Goal: Transaction & Acquisition: Purchase product/service

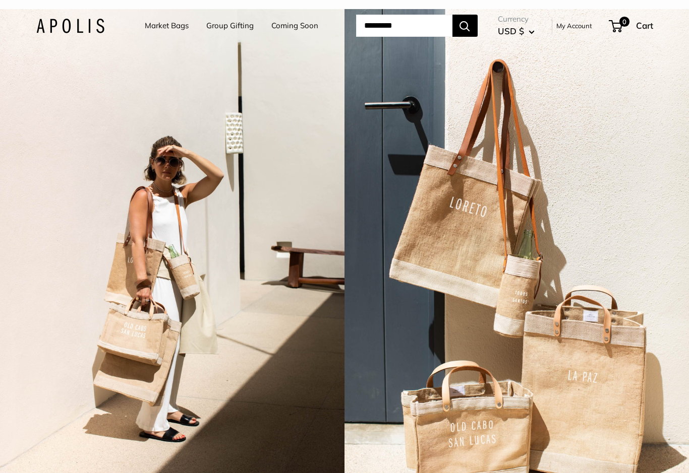
click at [149, 32] on link "Market Bags" at bounding box center [167, 26] width 44 height 14
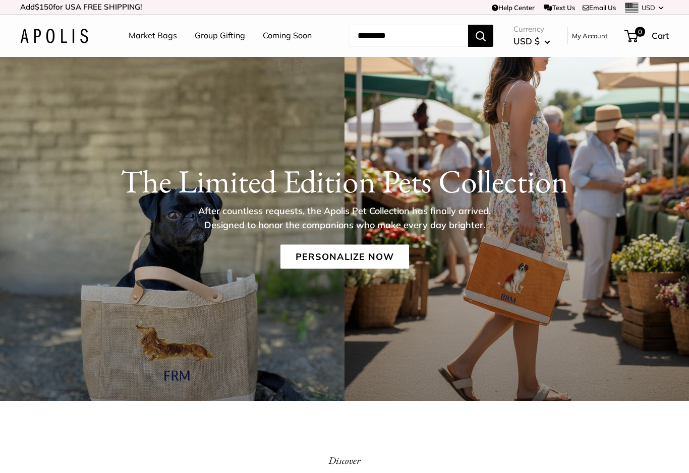
click at [355, 255] on link "Personalize Now" at bounding box center [344, 257] width 129 height 24
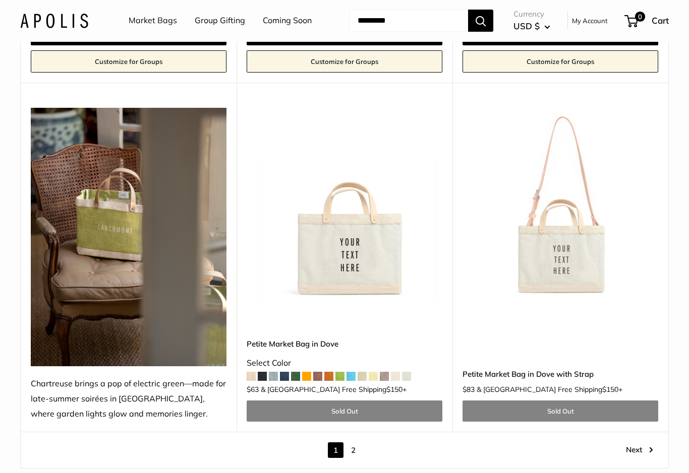
scroll to position [5182, 0]
click at [359, 443] on link "2" at bounding box center [353, 451] width 16 height 16
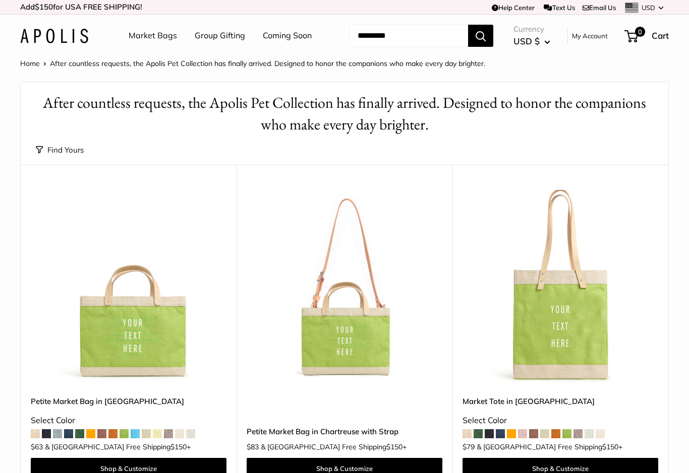
click at [210, 38] on link "Group Gifting" at bounding box center [220, 35] width 50 height 15
click at [146, 34] on link "Market Bags" at bounding box center [153, 35] width 48 height 15
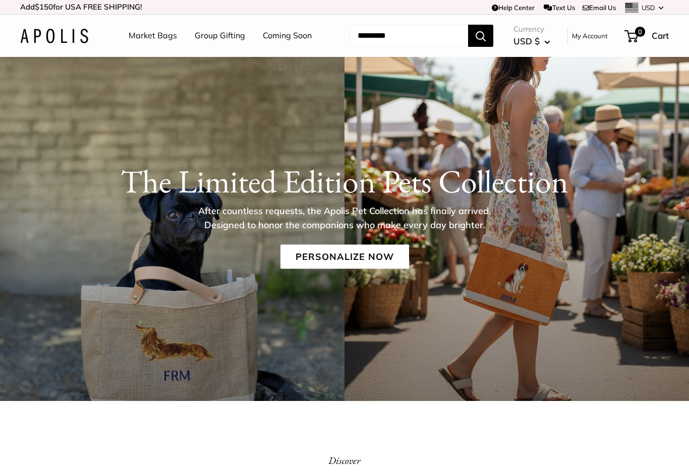
click at [58, 33] on img at bounding box center [54, 36] width 68 height 15
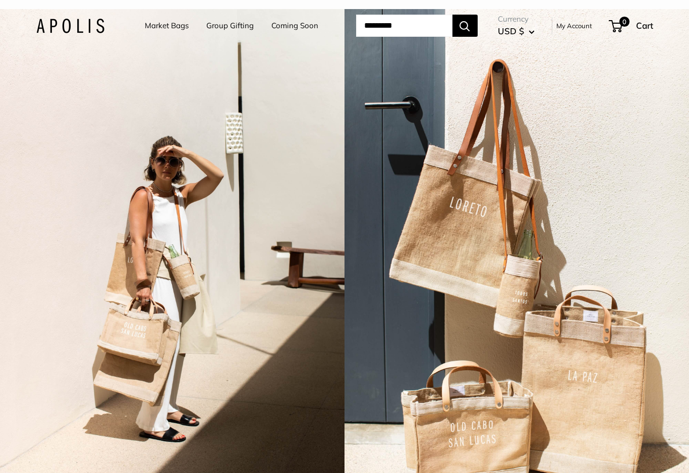
click at [145, 26] on link "Market Bags" at bounding box center [167, 26] width 44 height 14
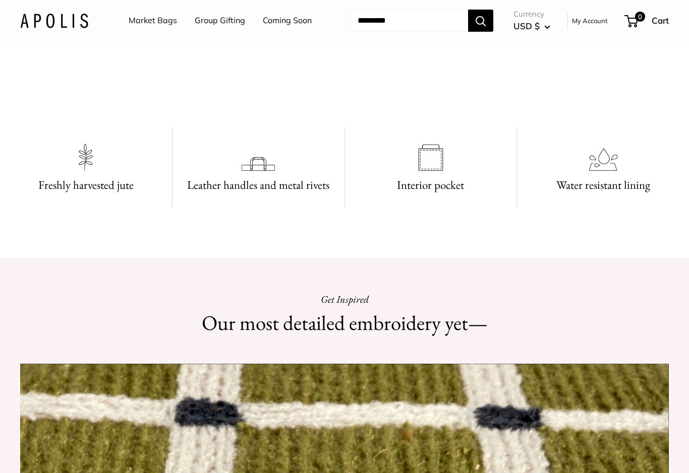
scroll to position [494, 0]
click at [269, 107] on video at bounding box center [344, 70] width 151 height 76
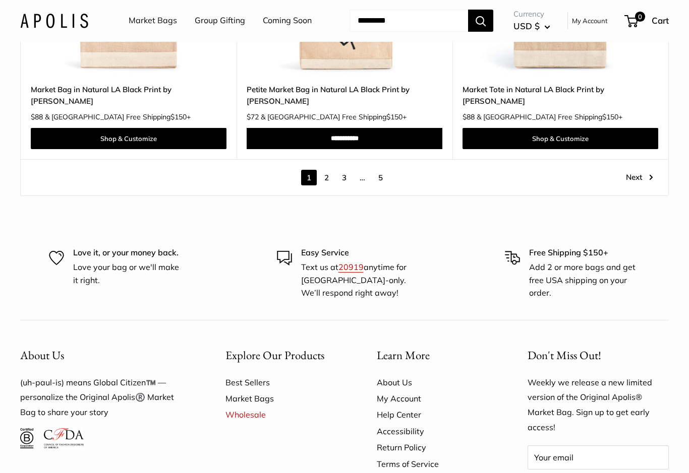
scroll to position [5530, 0]
click at [324, 170] on link "2" at bounding box center [327, 178] width 16 height 16
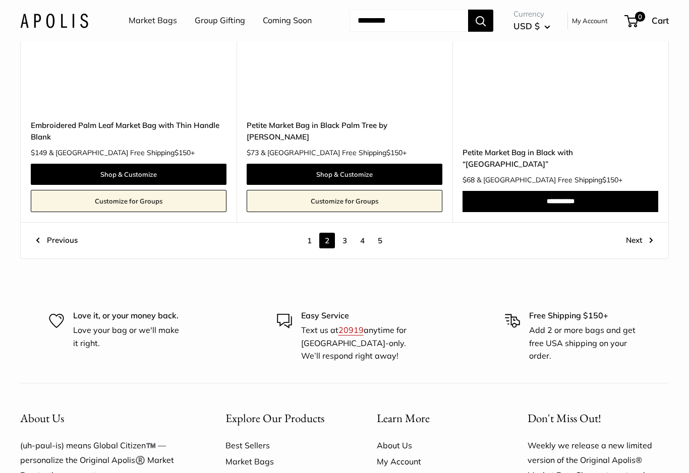
scroll to position [5263, 0]
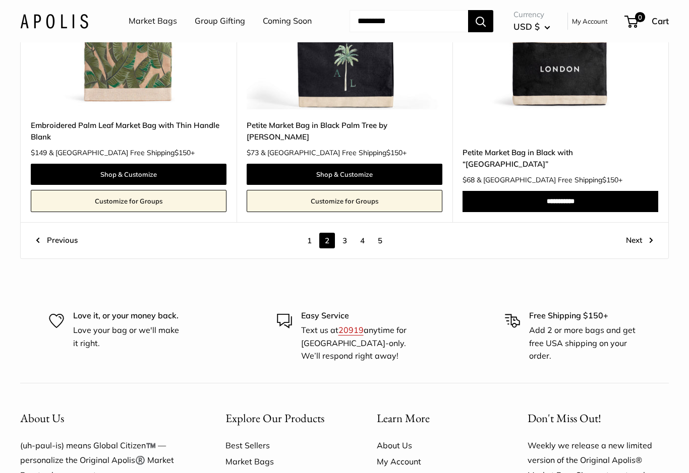
click at [350, 233] on link "3" at bounding box center [345, 241] width 16 height 16
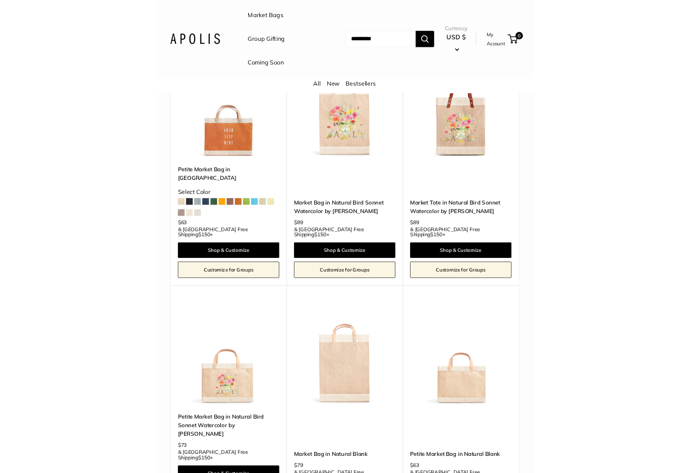
scroll to position [3019, 0]
